Goal: Feedback & Contribution: Contribute content

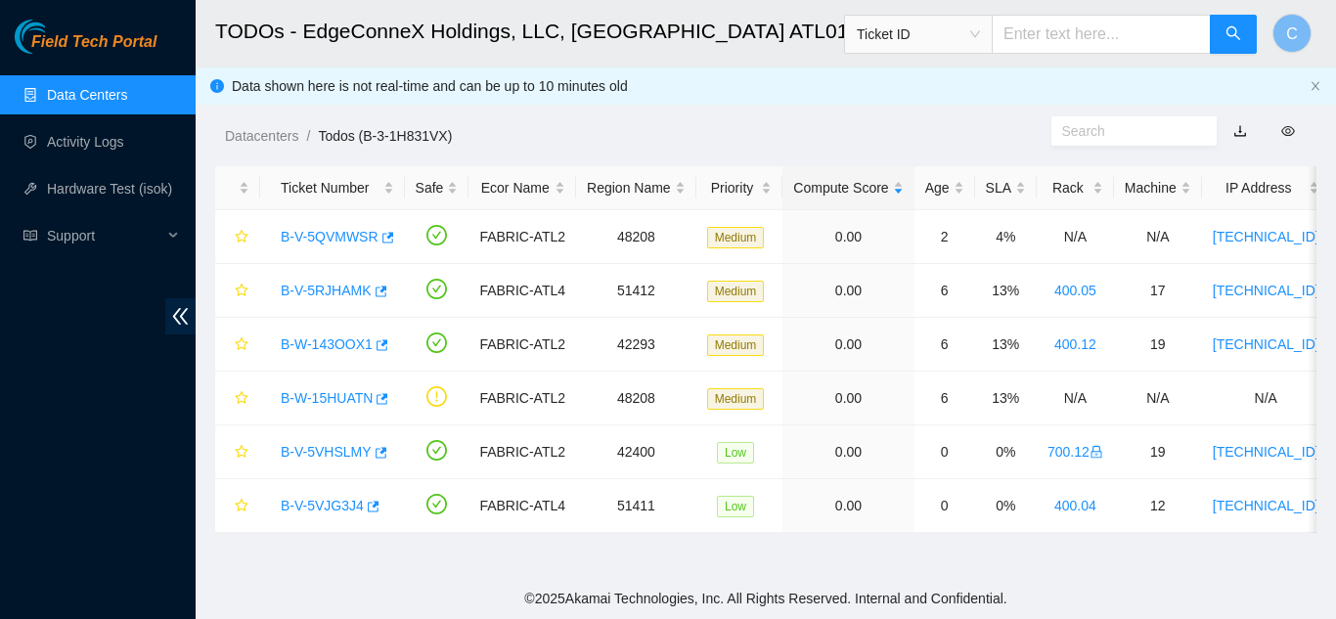
scroll to position [141, 0]
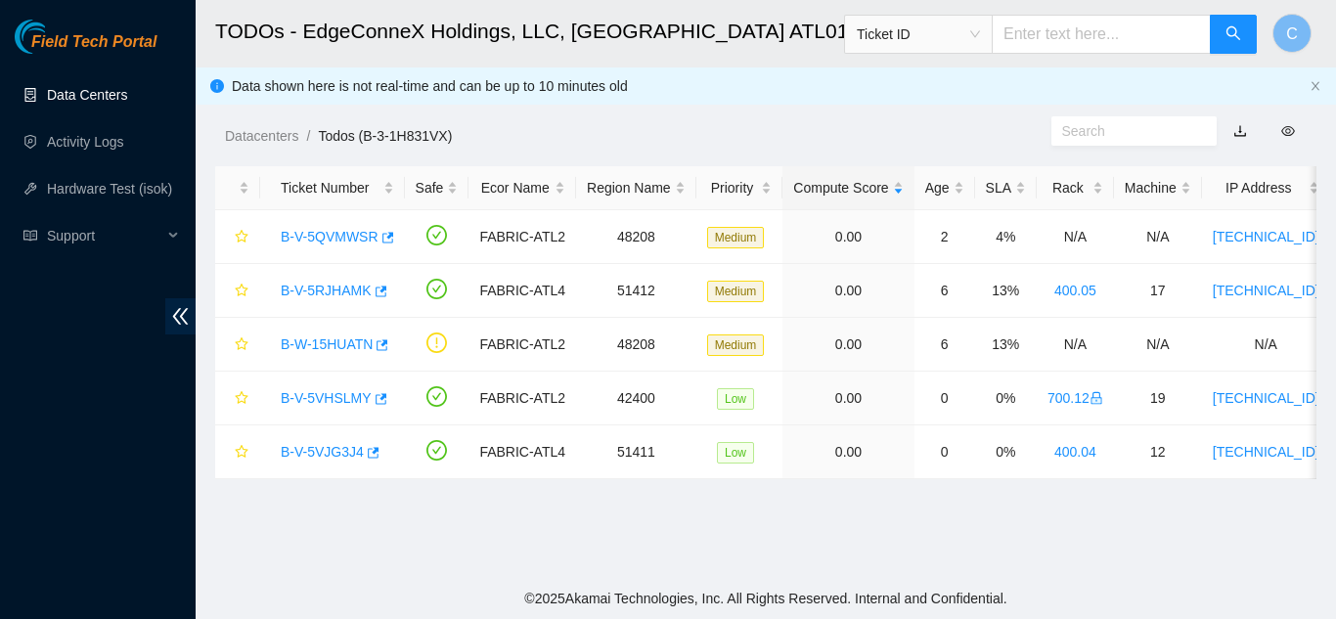
click at [93, 89] on link "Data Centers" at bounding box center [87, 95] width 80 height 16
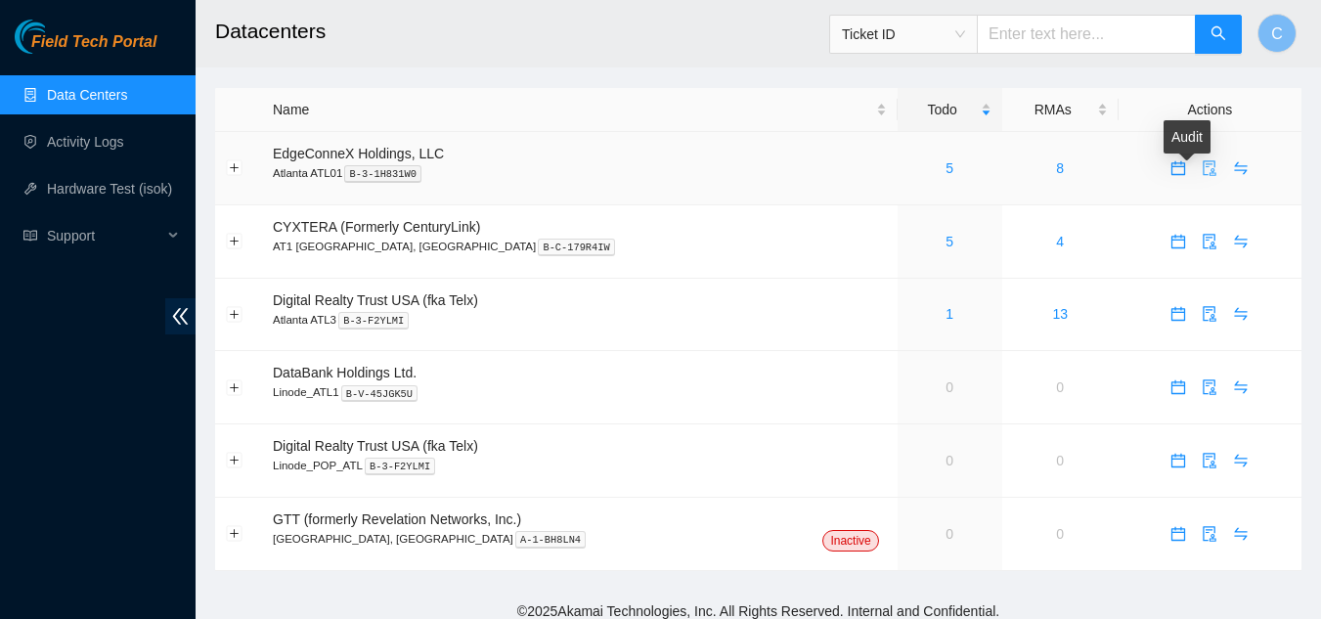
click at [1202, 163] on icon "audit" at bounding box center [1210, 168] width 16 height 16
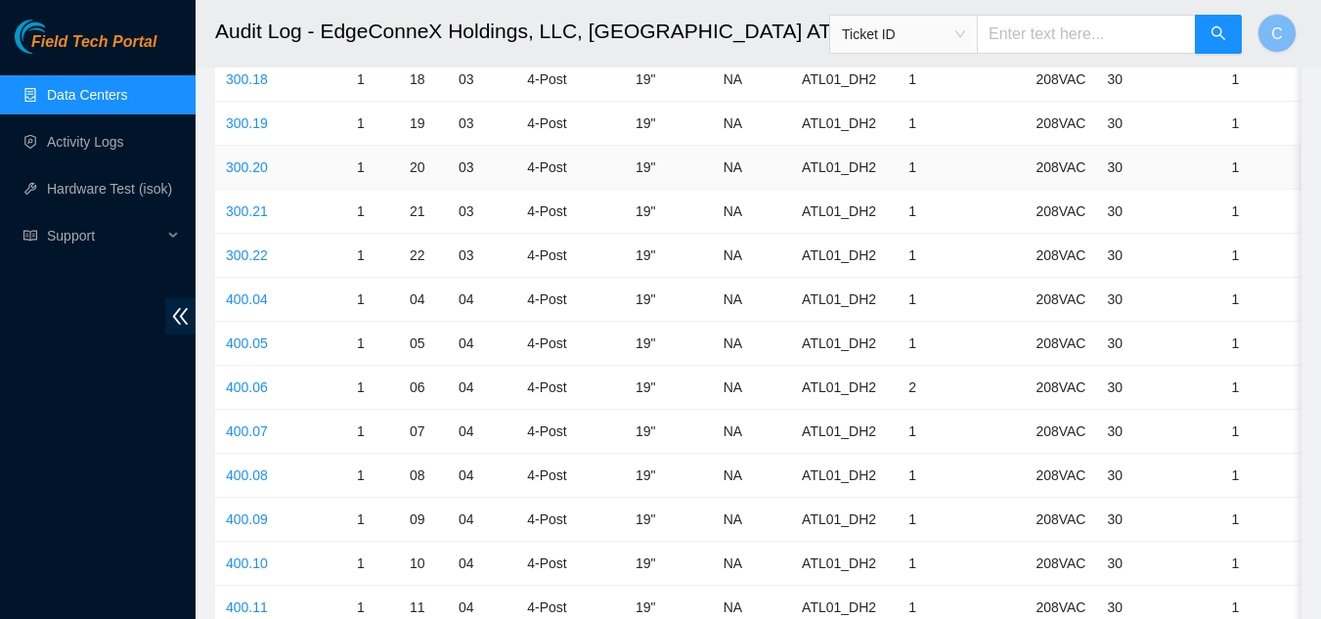
scroll to position [2152, 0]
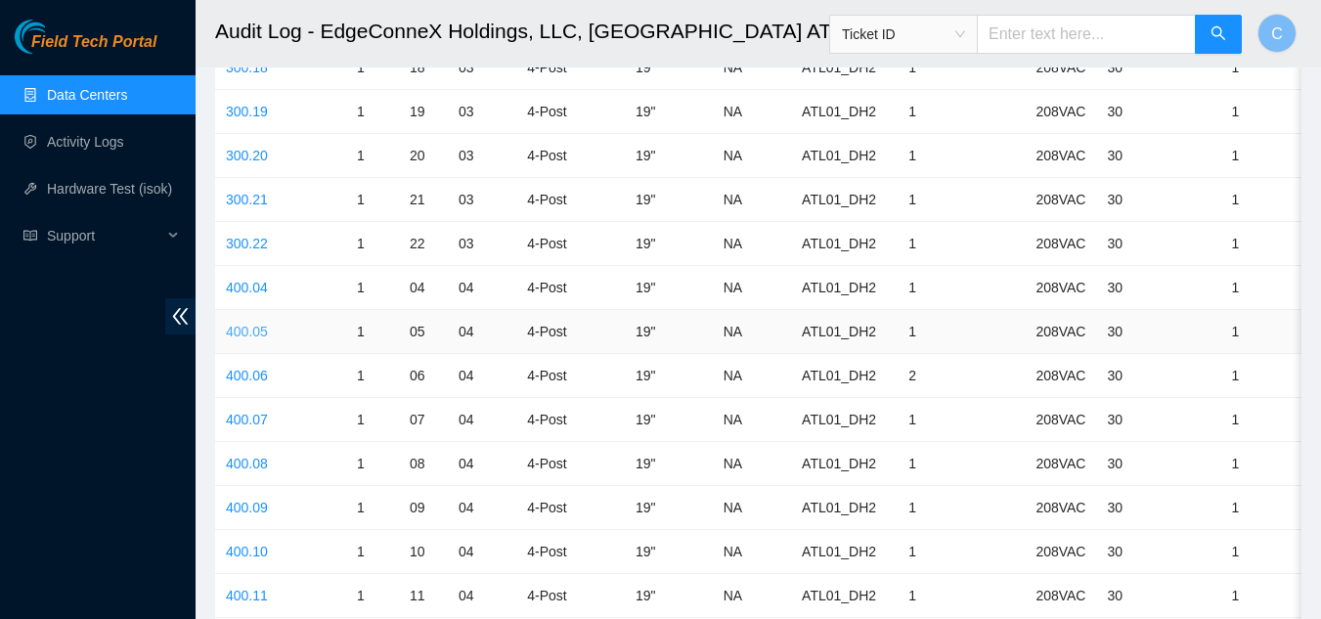
click at [236, 333] on link "400.05" at bounding box center [247, 332] width 42 height 16
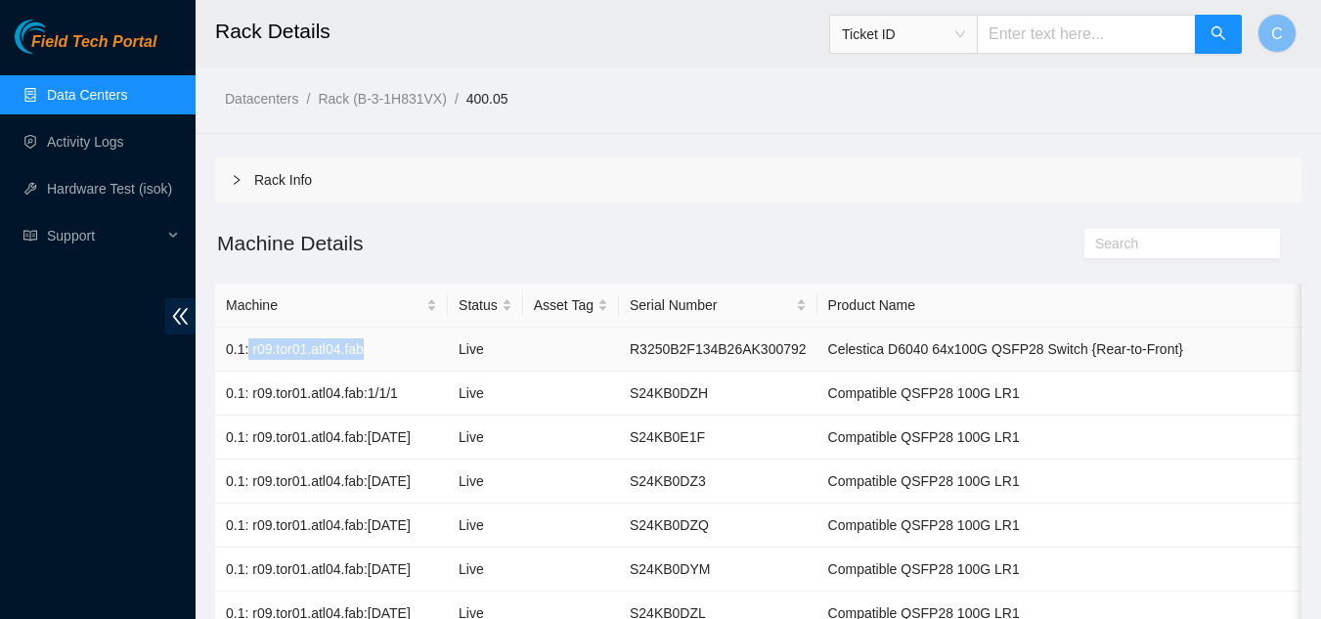
drag, startPoint x: 247, startPoint y: 349, endPoint x: 359, endPoint y: 347, distance: 111.5
click at [359, 347] on td "0.1: r09.tor01.atl04.fab" at bounding box center [331, 350] width 233 height 44
copy td "r09.tor01.atl04.fab"
click at [95, 114] on ul "Data Centers Activity Logs Hardware Test (isok) Support" at bounding box center [98, 165] width 196 height 188
click at [106, 103] on link "Data Centers" at bounding box center [87, 95] width 80 height 16
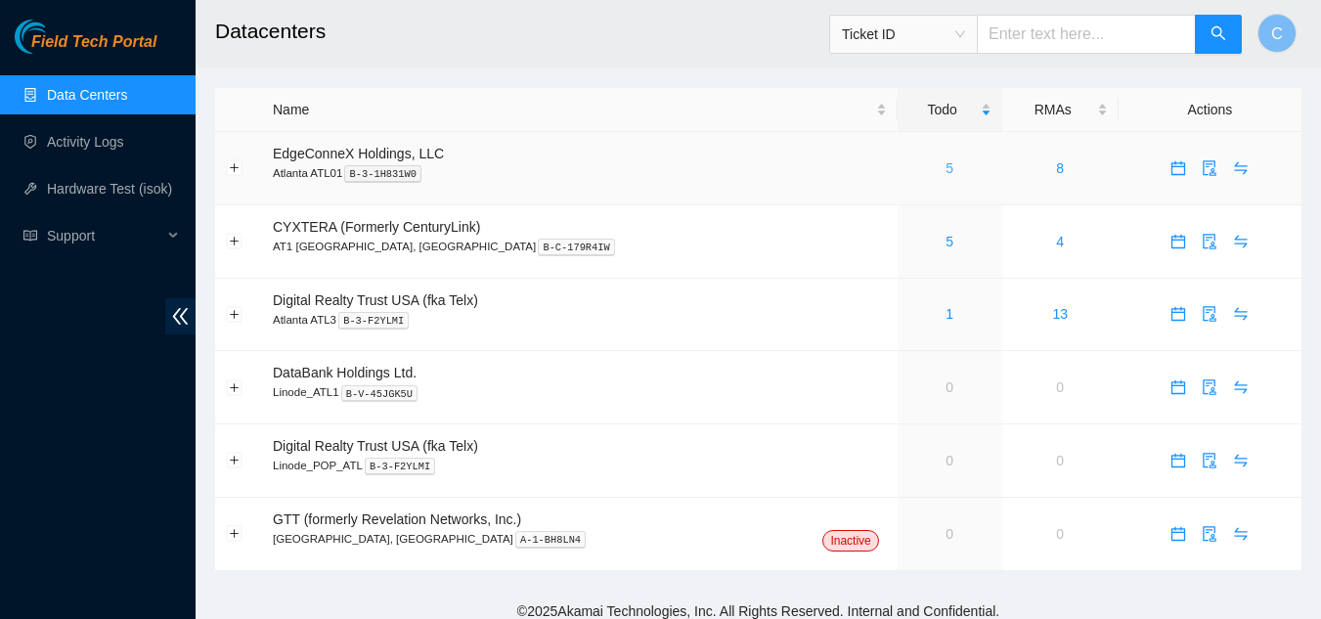
click at [946, 161] on link "5" at bounding box center [950, 168] width 8 height 16
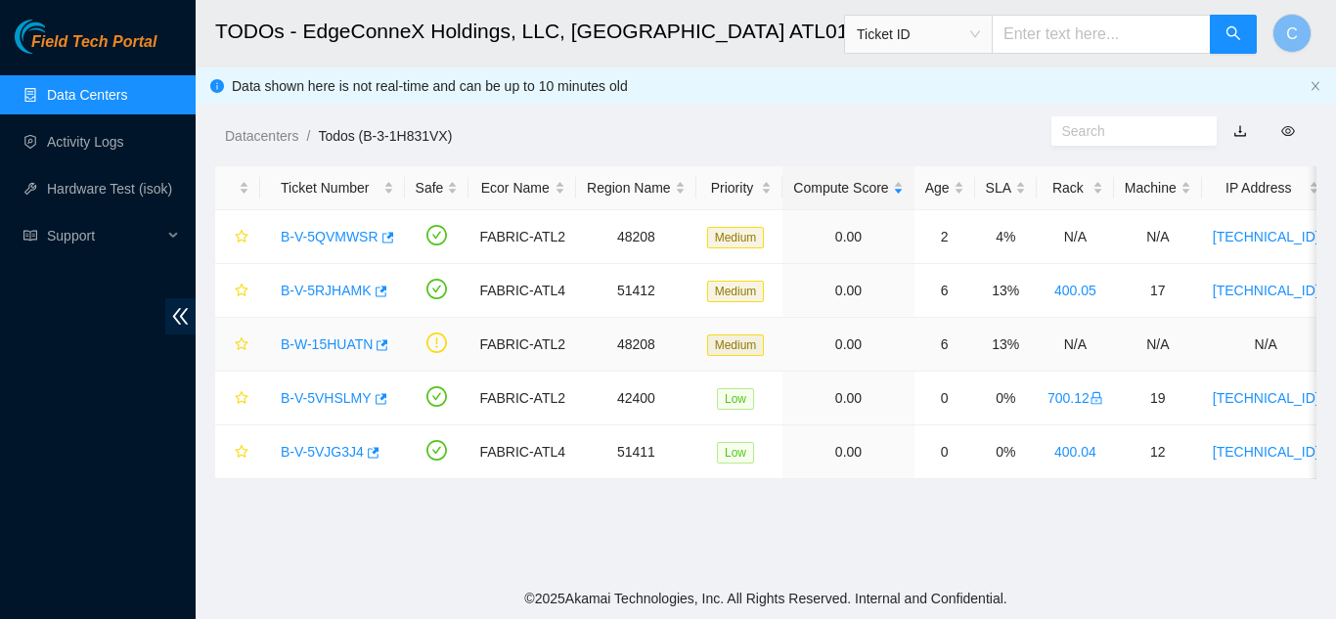
click at [349, 346] on link "B-W-15HUATN" at bounding box center [327, 344] width 92 height 16
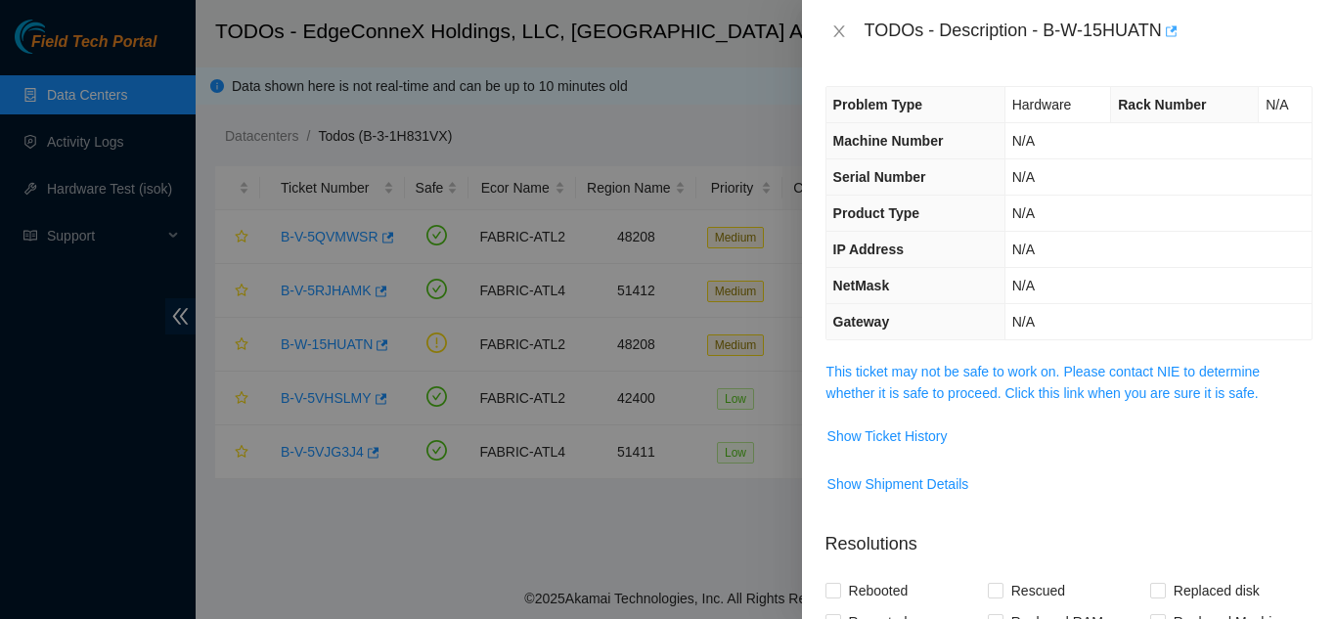
click at [1177, 31] on icon "button" at bounding box center [1170, 31] width 14 height 14
click at [839, 29] on icon "close" at bounding box center [839, 31] width 16 height 16
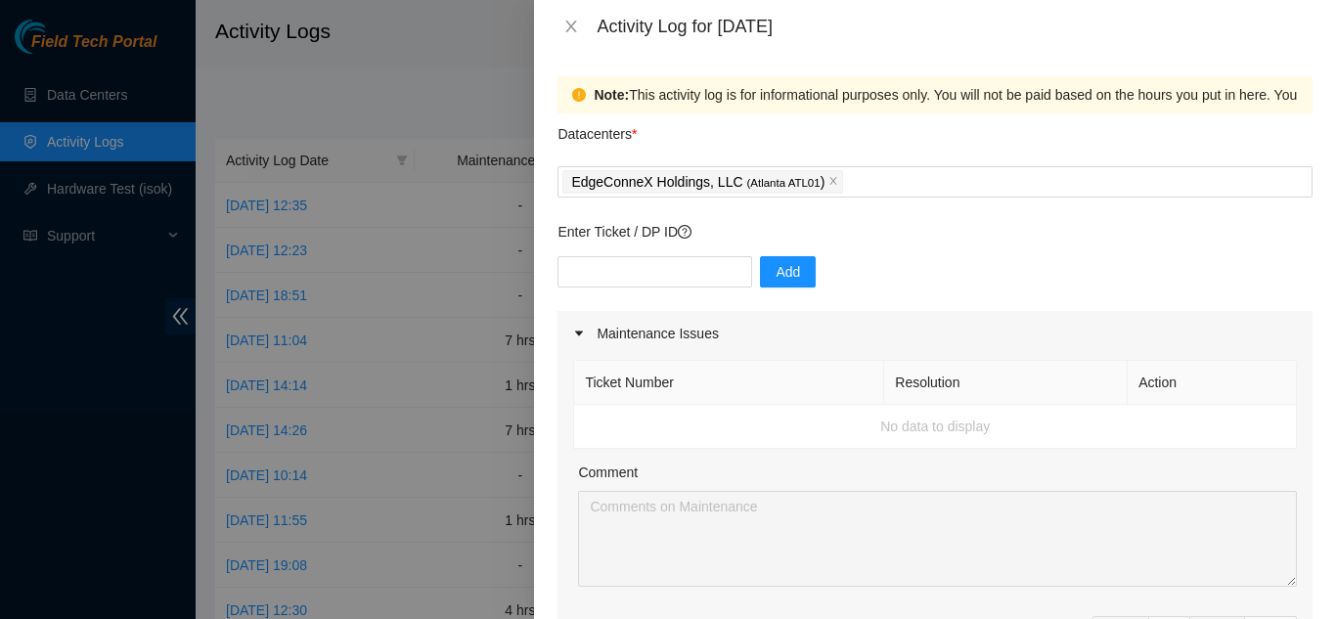
scroll to position [990, 0]
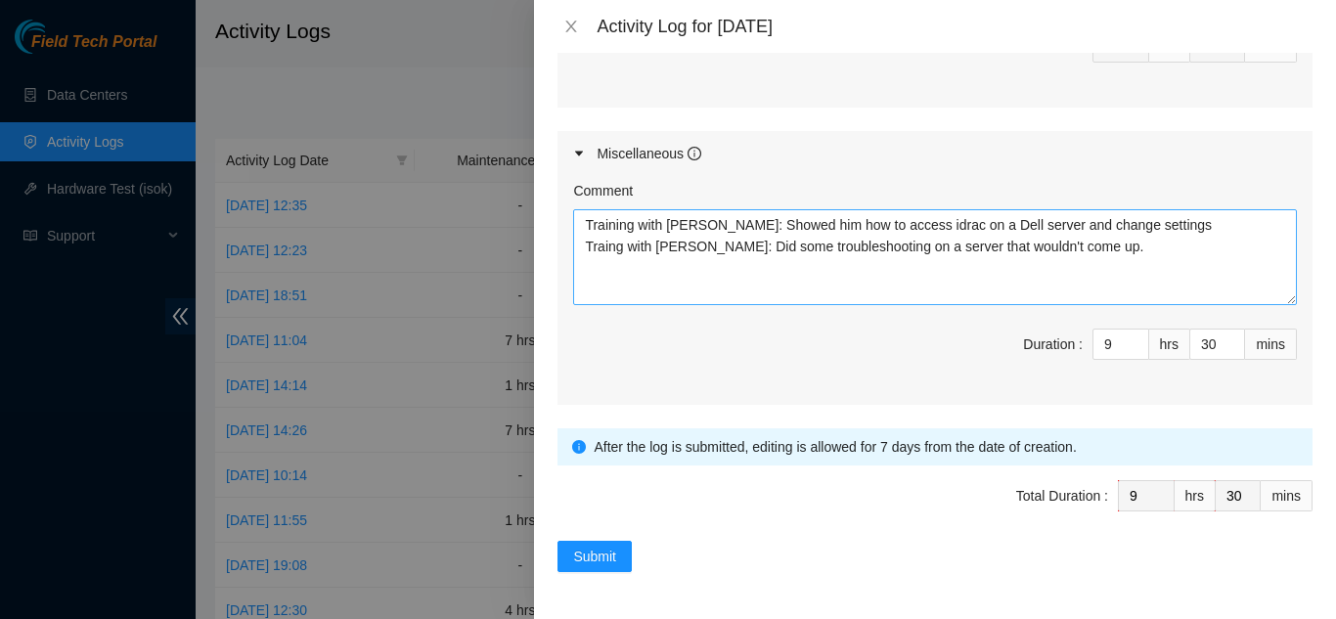
click at [601, 251] on textarea "Training with [PERSON_NAME]: Showed him how to access idrac on a Dell server an…" at bounding box center [935, 257] width 724 height 96
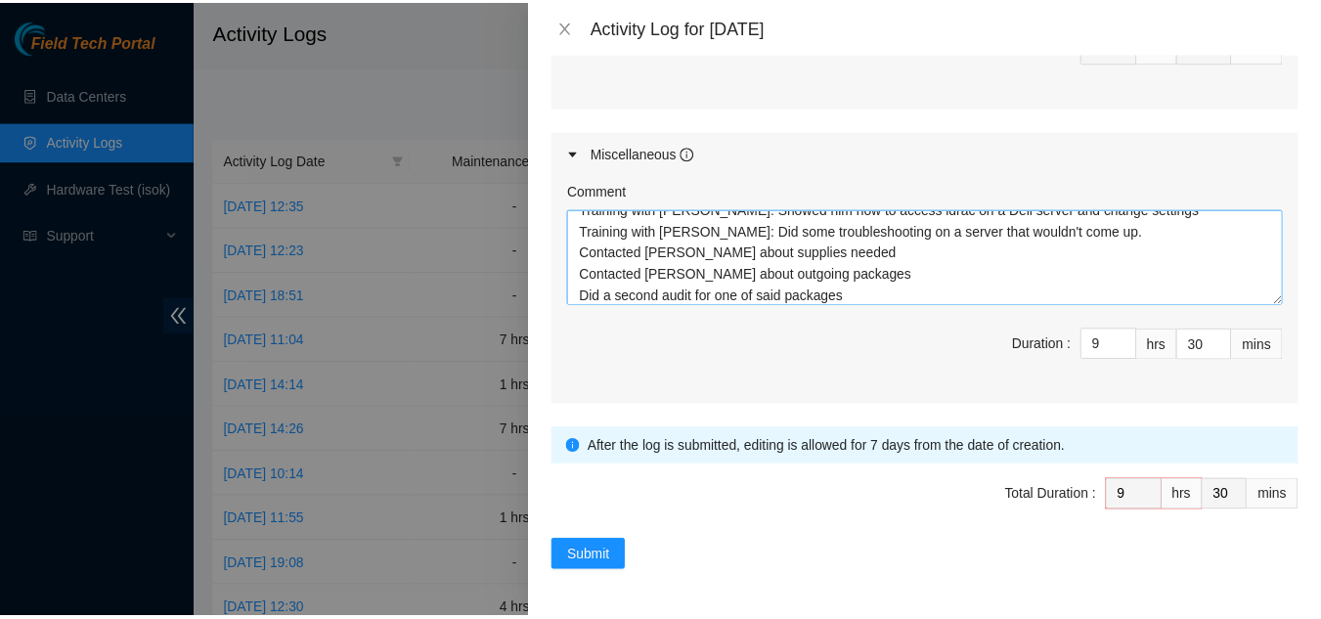
scroll to position [37, 0]
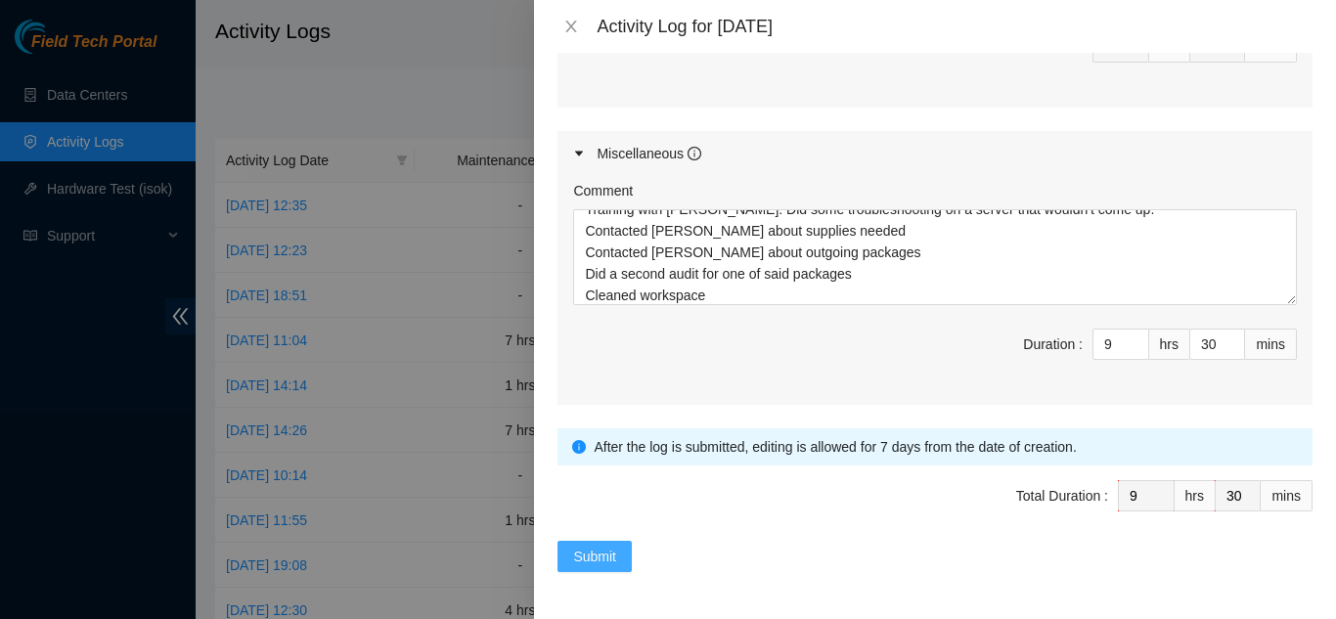
type textarea "Training with [PERSON_NAME]: Showed him how to access idrac on a Dell server an…"
click at [586, 556] on span "Submit" at bounding box center [594, 557] width 43 height 22
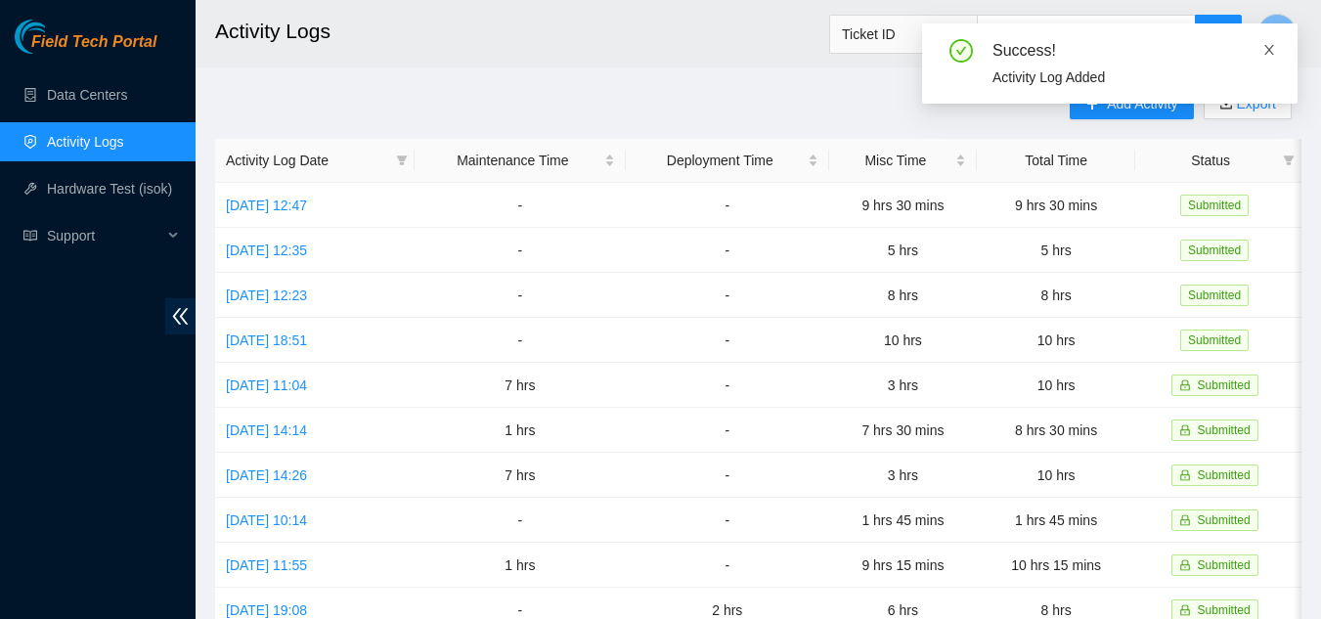
click at [1271, 55] on icon "close" at bounding box center [1270, 50] width 14 height 14
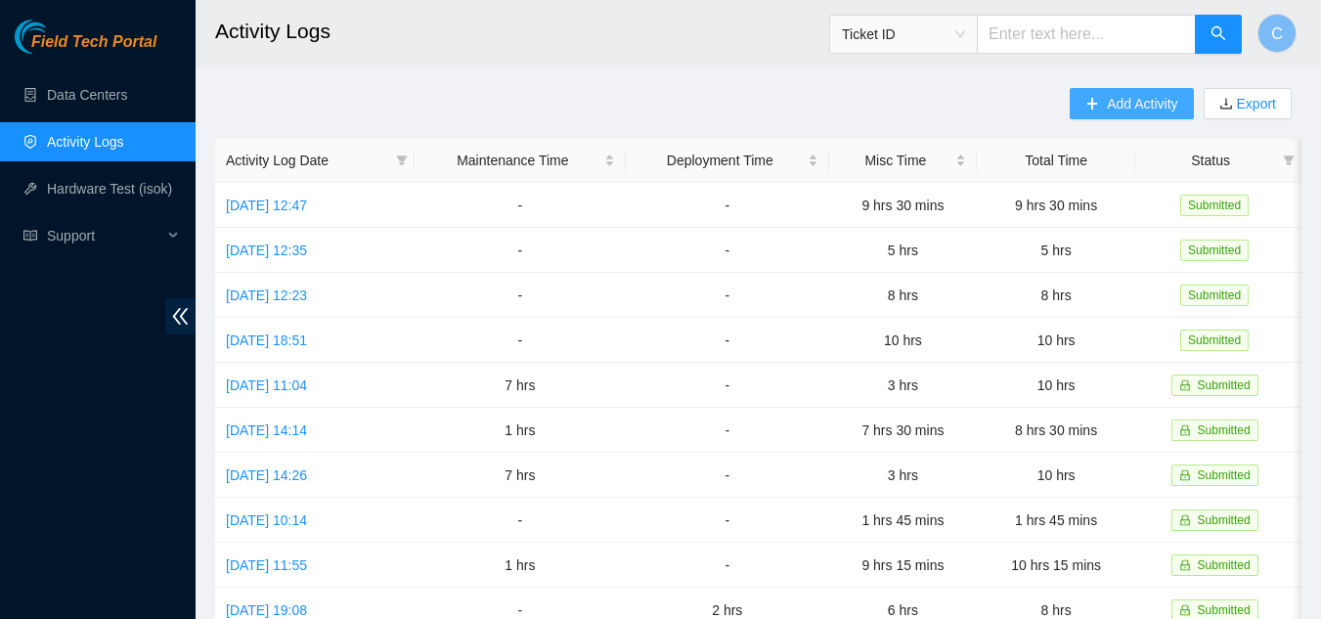
drag, startPoint x: 1147, startPoint y: 110, endPoint x: 1160, endPoint y: 105, distance: 13.6
click at [1147, 110] on span "Add Activity" at bounding box center [1142, 104] width 70 height 22
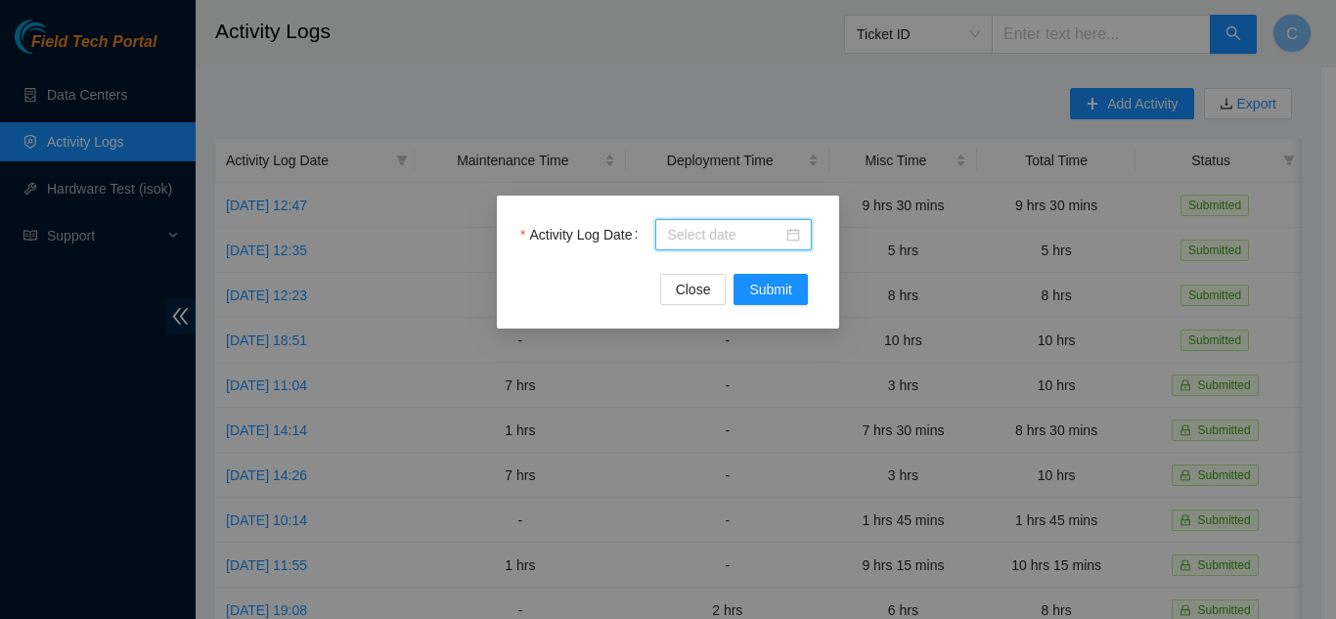
click at [687, 237] on input "Activity Log Date" at bounding box center [724, 235] width 115 height 22
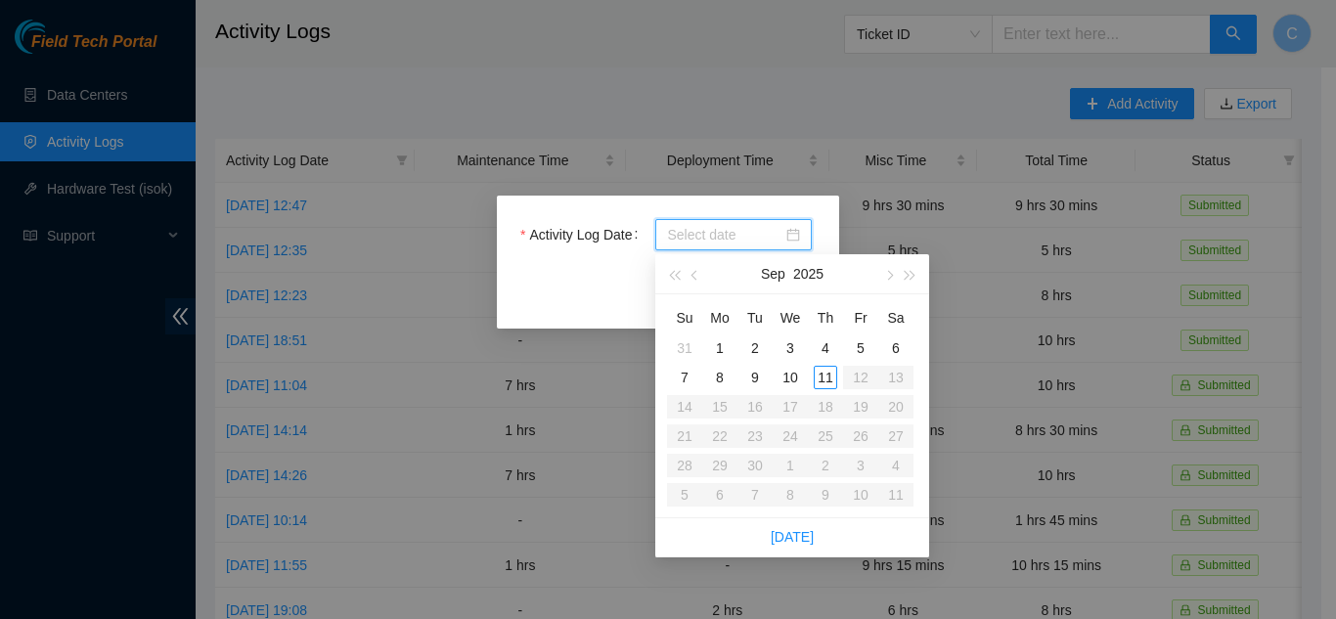
type input "[DATE]"
click at [827, 383] on div "11" at bounding box center [825, 377] width 23 height 23
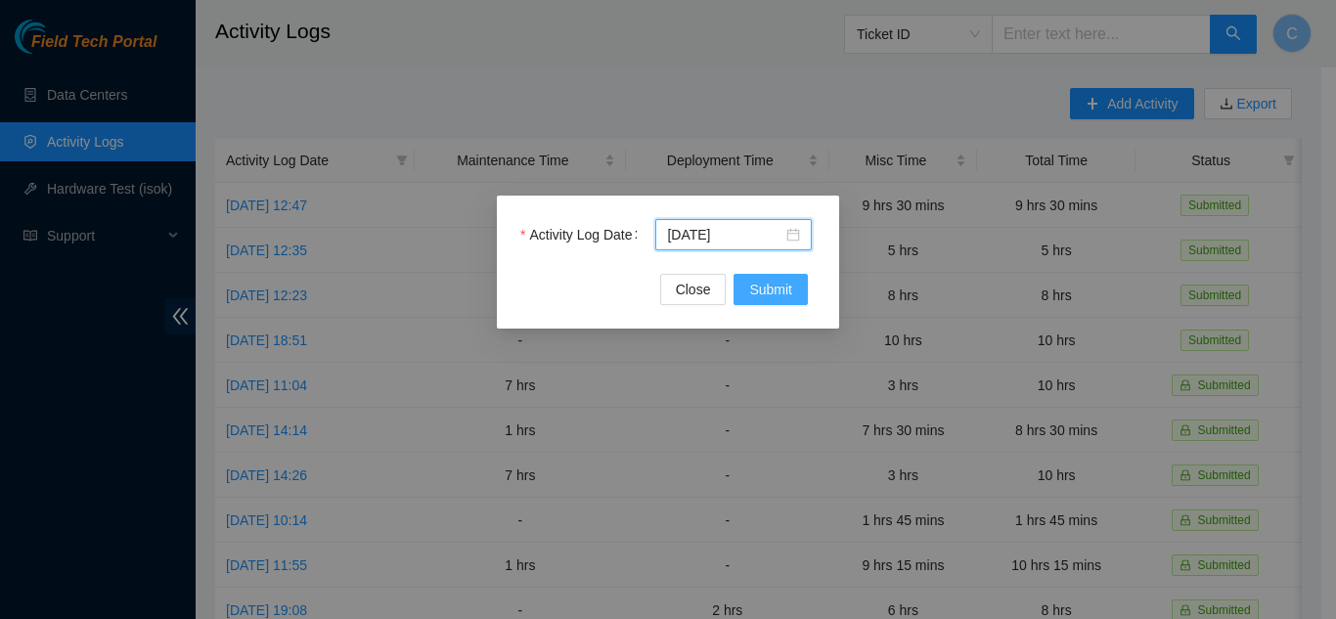
click at [789, 297] on span "Submit" at bounding box center [770, 290] width 43 height 22
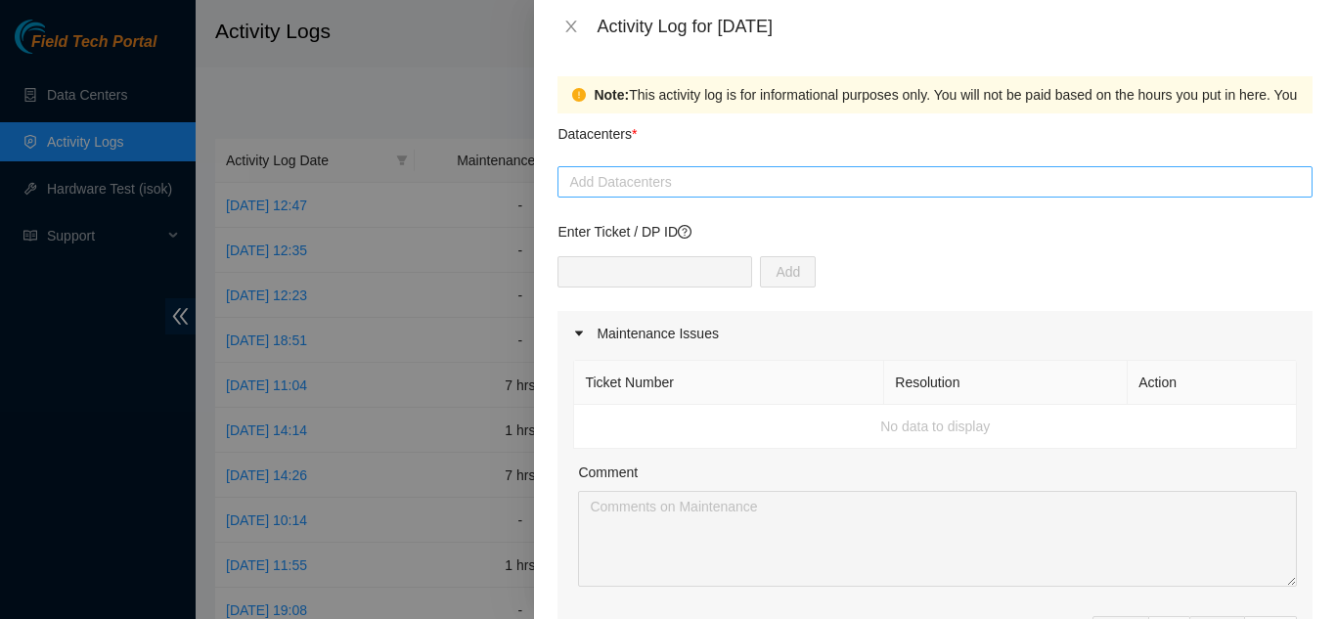
click at [920, 181] on div at bounding box center [934, 181] width 745 height 23
click at [569, 20] on icon "close" at bounding box center [571, 27] width 16 height 16
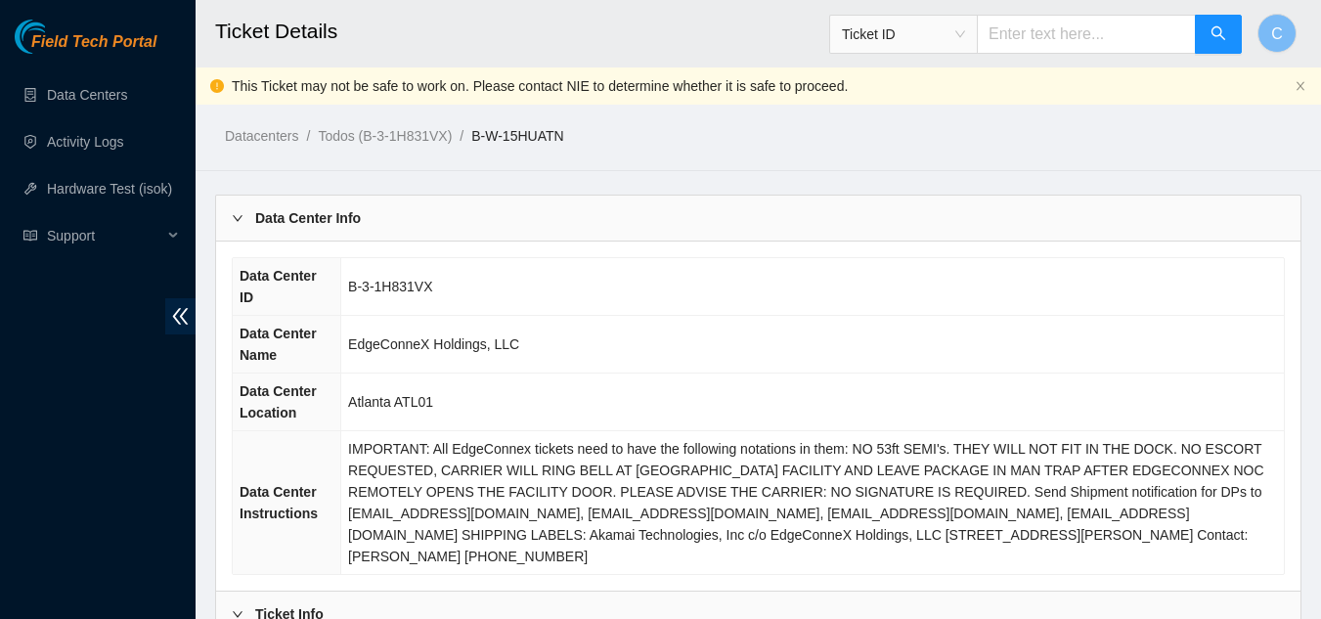
click at [545, 236] on div "Data Center Info Data Center ID B-3-1H831VX Data Center Name EdgeConneX Holding…" at bounding box center [758, 394] width 1085 height 396
click at [421, 231] on div "Data Center Info" at bounding box center [758, 218] width 1085 height 45
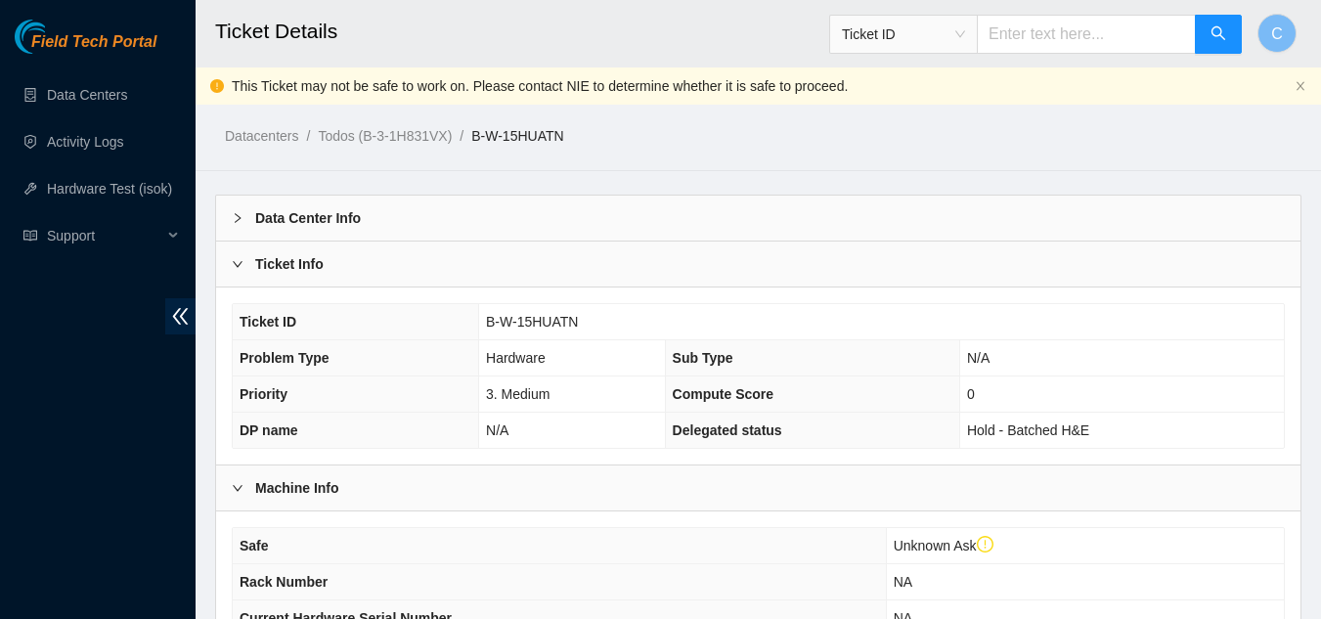
click at [384, 278] on div "Ticket Info" at bounding box center [758, 264] width 1085 height 45
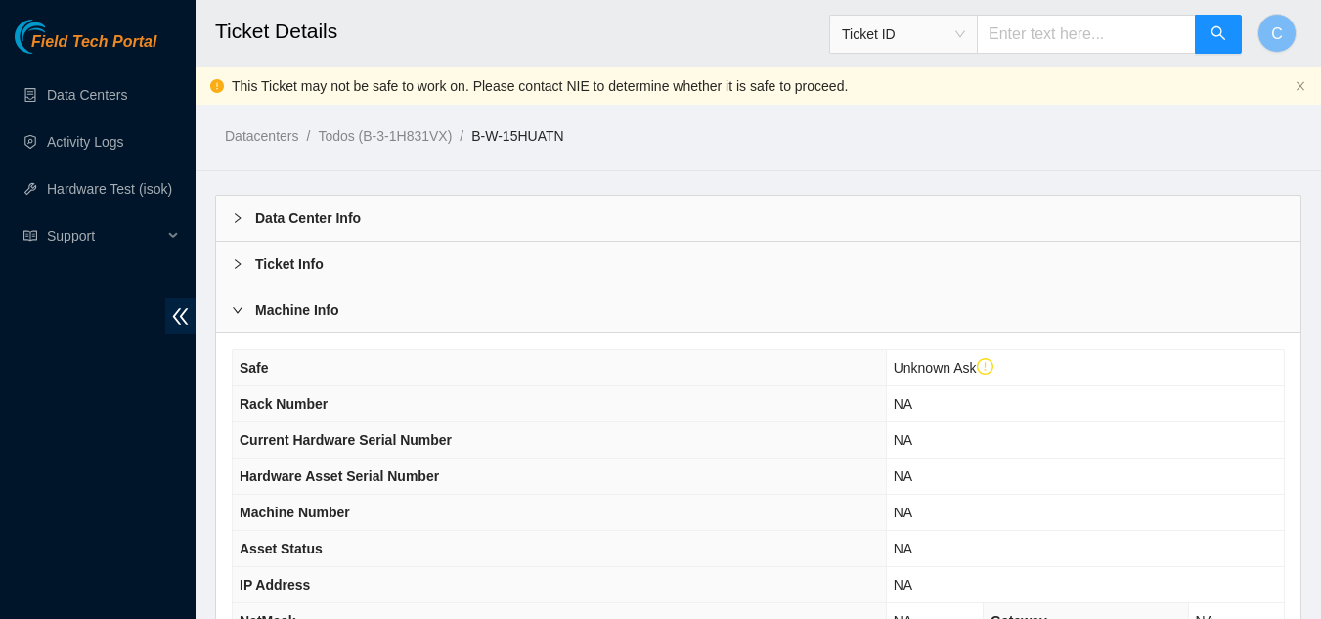
click at [371, 316] on div "Machine Info" at bounding box center [758, 310] width 1085 height 45
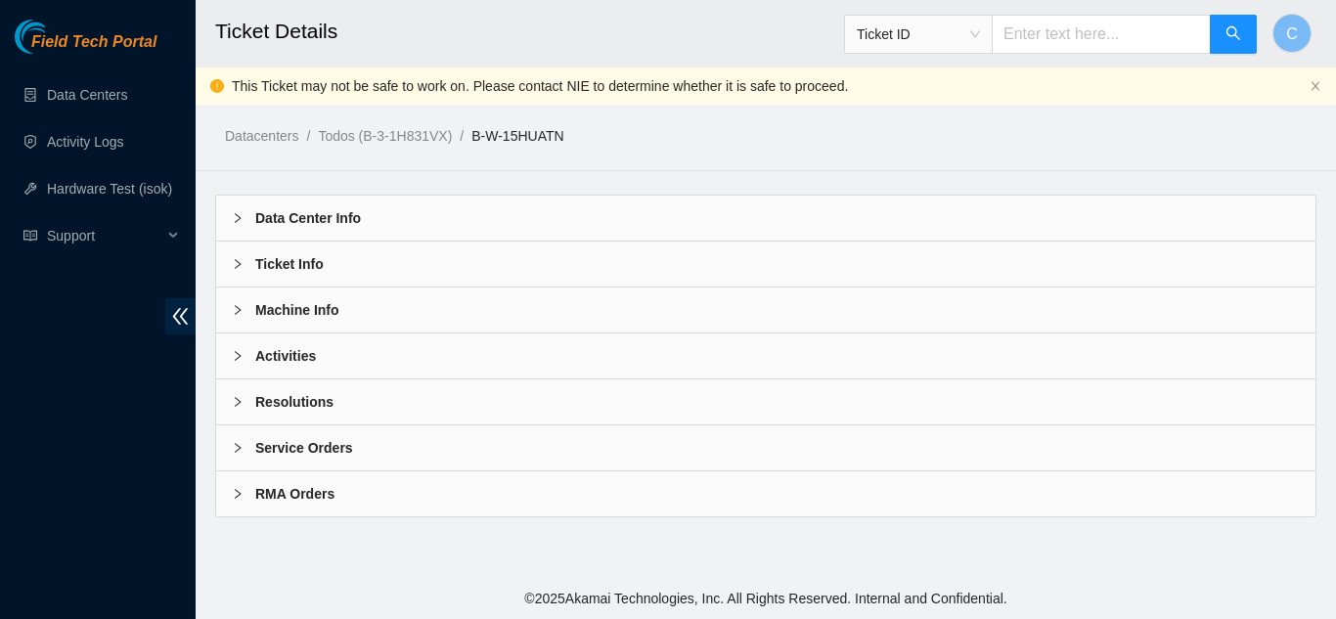
click at [317, 358] on div "Activities" at bounding box center [765, 356] width 1099 height 45
